Goal: Task Accomplishment & Management: Use online tool/utility

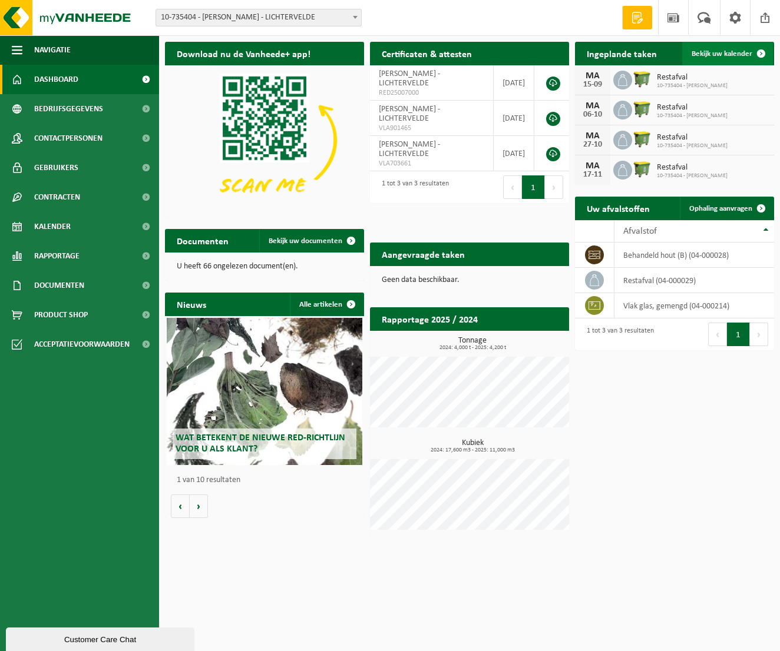
click at [730, 54] on span "Bekijk uw kalender" at bounding box center [721, 54] width 61 height 8
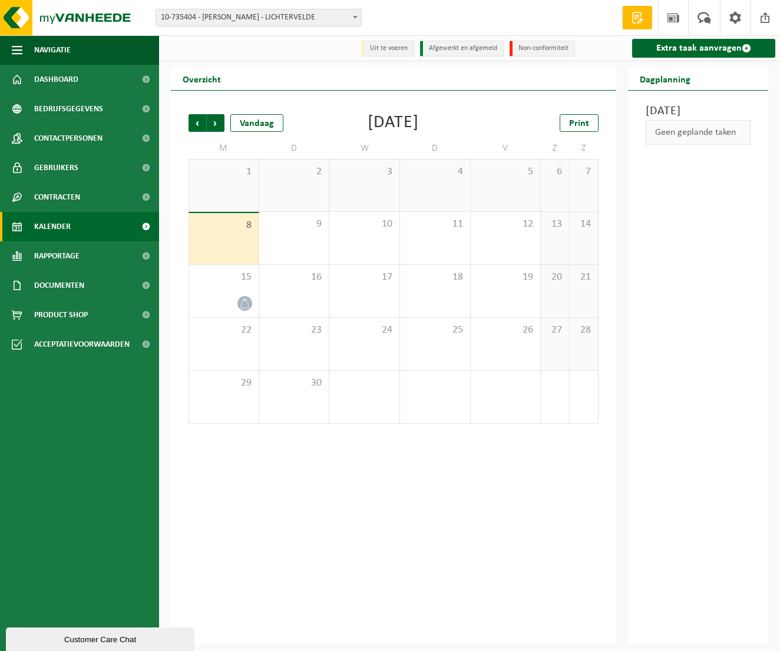
click at [144, 226] on span at bounding box center [145, 226] width 26 height 29
click at [227, 292] on div "15" at bounding box center [223, 291] width 69 height 52
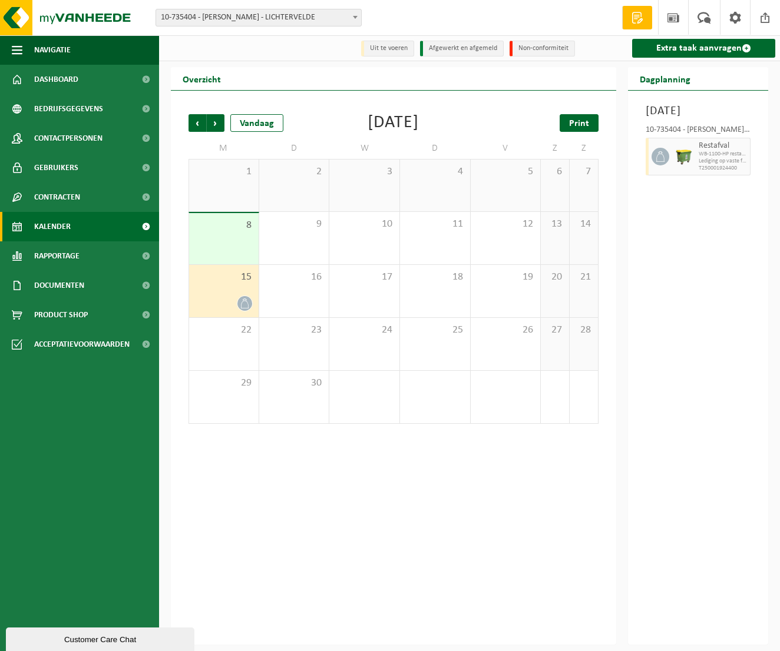
click at [598, 127] on div "Vorige Volgende Vandaag September 2025 Print M D W D V Z Z 1 2 3 4 5 6 7 8 9 10…" at bounding box center [394, 268] width 422 height 333
click at [593, 128] on link "Print" at bounding box center [578, 123] width 39 height 18
click at [263, 117] on div "Vandaag" at bounding box center [256, 123] width 53 height 18
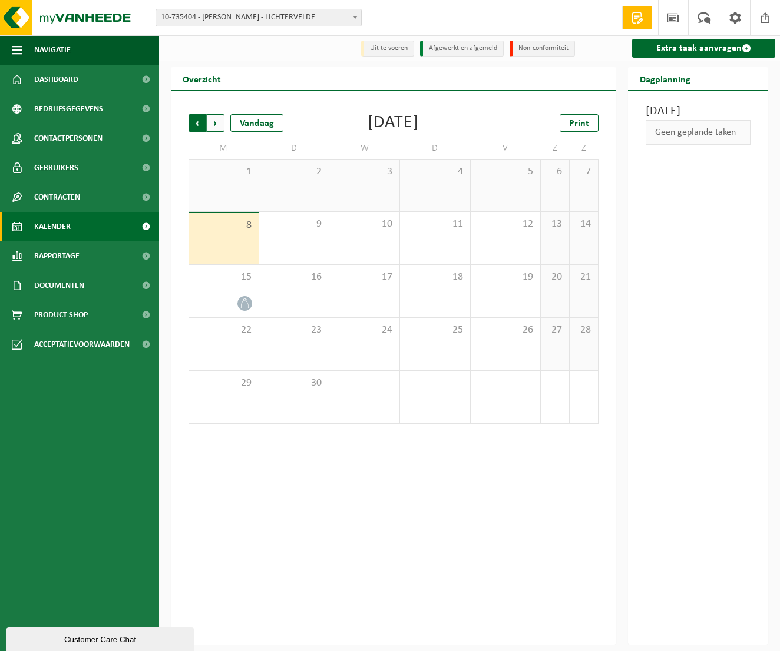
click at [218, 127] on span "Volgende" at bounding box center [216, 123] width 18 height 18
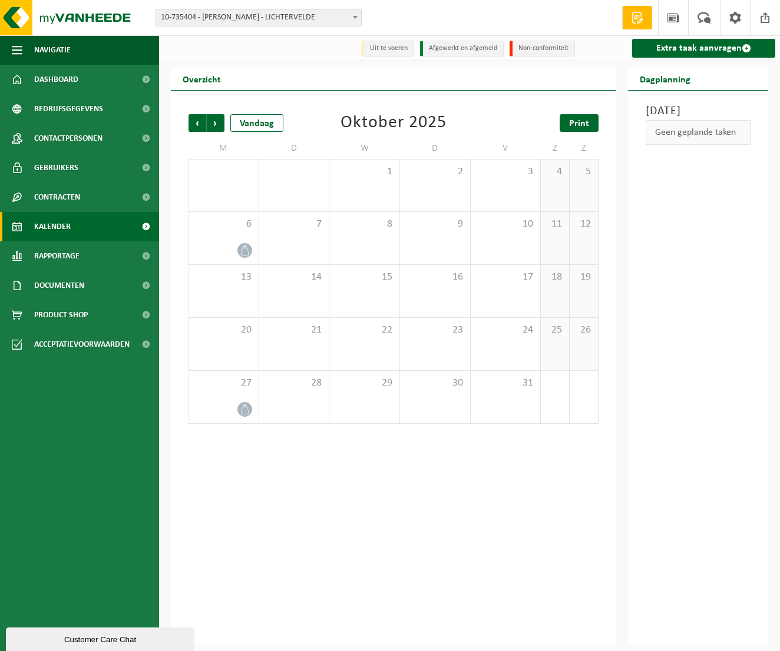
click at [587, 122] on span "Print" at bounding box center [579, 123] width 20 height 9
click at [205, 120] on span "Vorige" at bounding box center [197, 123] width 18 height 18
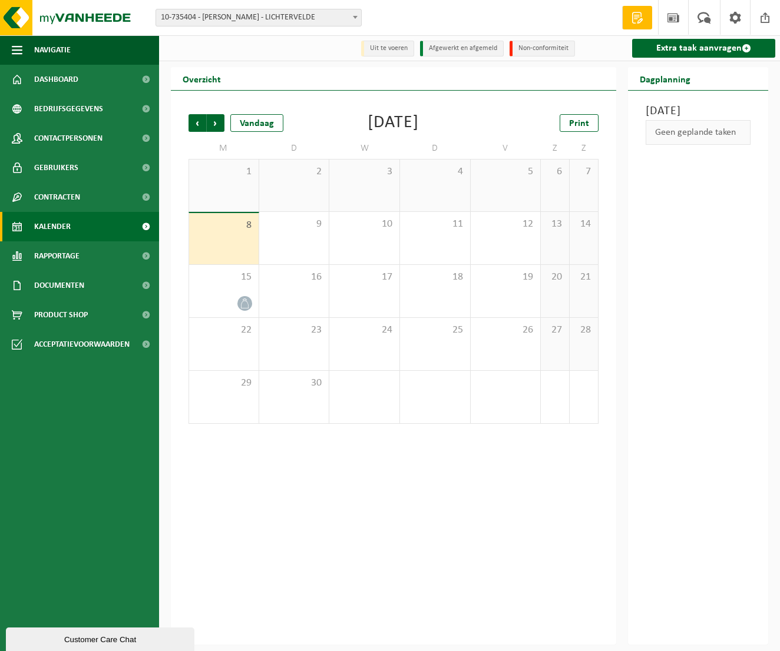
drag, startPoint x: 576, startPoint y: 127, endPoint x: 575, endPoint y: 111, distance: 16.5
click at [575, 127] on span "Print" at bounding box center [579, 123] width 20 height 9
